Goal: Check status

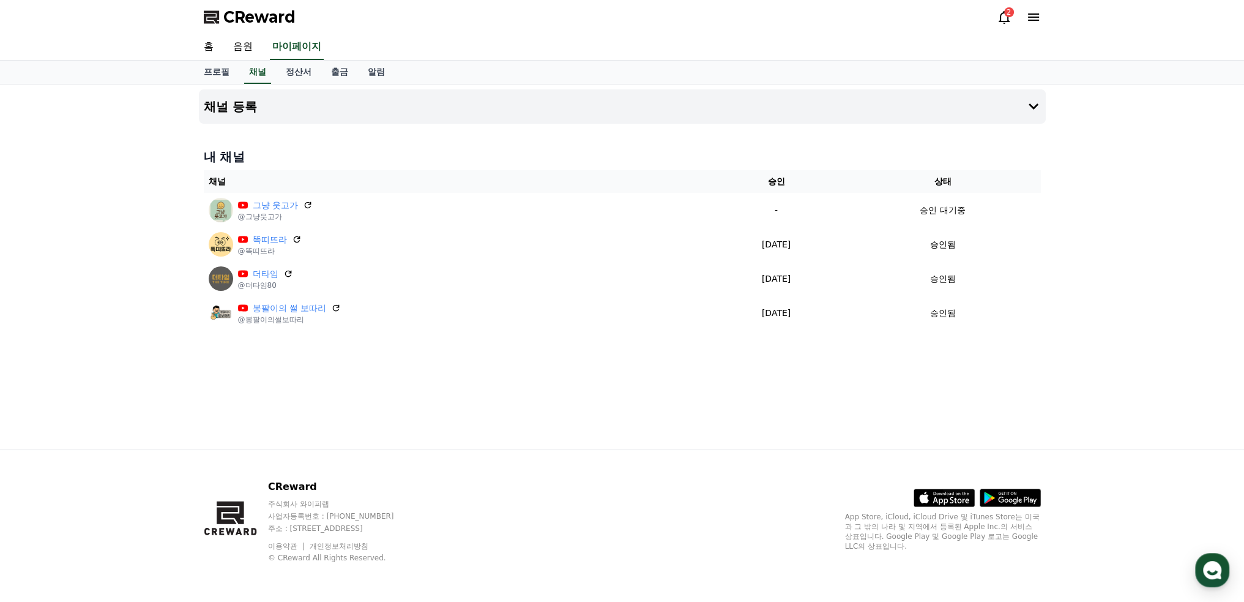
click at [1003, 17] on icon at bounding box center [1004, 17] width 15 height 15
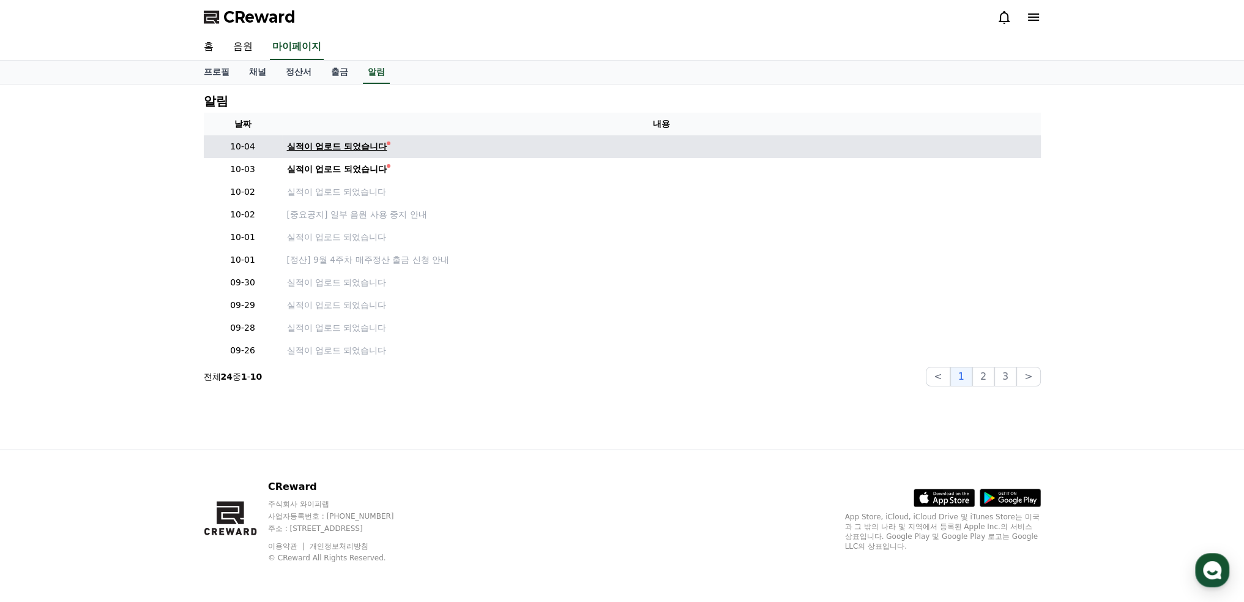
click at [349, 145] on div "실적이 업로드 되었습니다" at bounding box center [337, 146] width 100 height 13
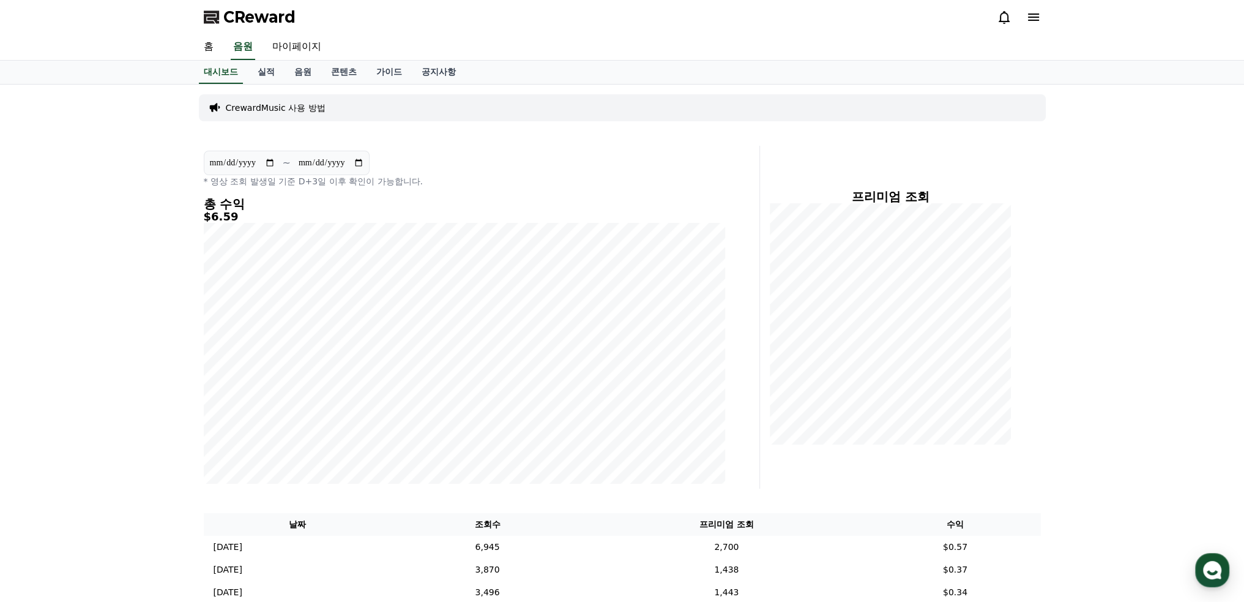
click at [348, 146] on div "**********" at bounding box center [464, 317] width 531 height 343
click at [267, 73] on link "실적" at bounding box center [266, 72] width 37 height 23
